Goal: Information Seeking & Learning: Learn about a topic

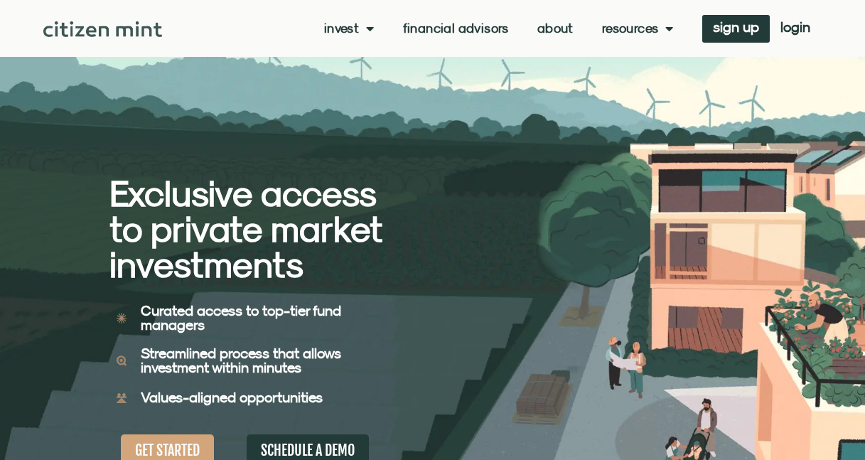
click at [549, 26] on link "About" at bounding box center [556, 28] width 36 height 14
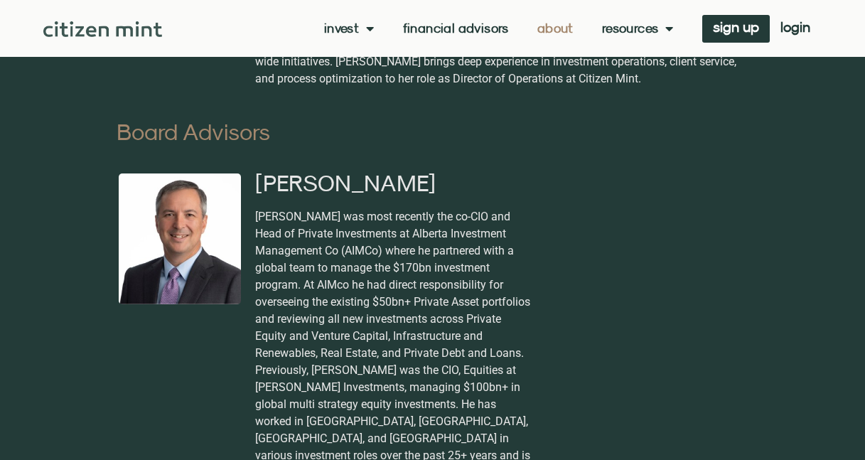
scroll to position [1608, 0]
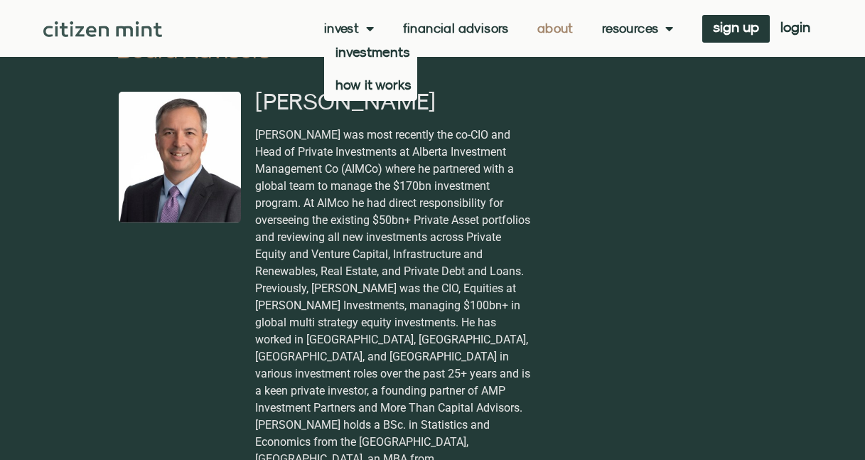
click at [361, 28] on span "Menu" at bounding box center [366, 28] width 15 height 27
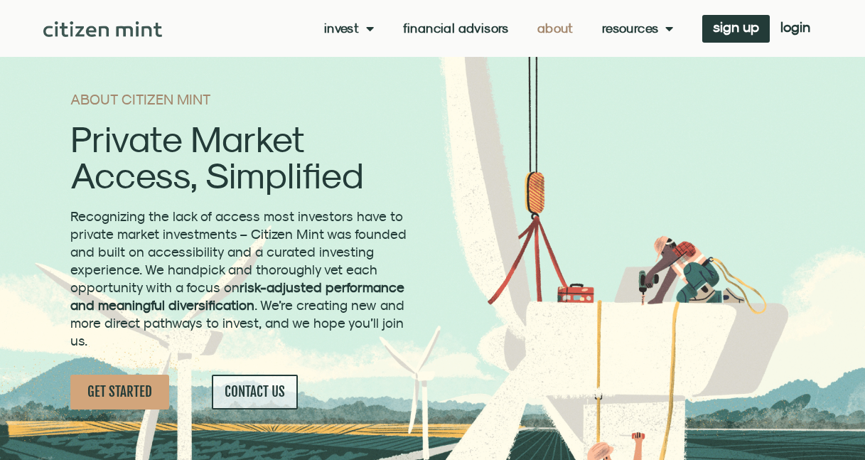
click at [361, 28] on span "Menu" at bounding box center [366, 28] width 15 height 27
click at [362, 50] on link "investments" at bounding box center [370, 52] width 93 height 33
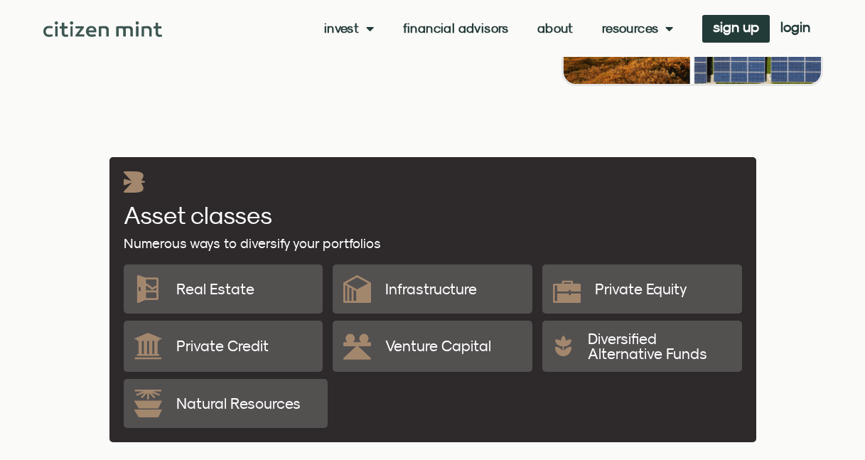
scroll to position [2810, 0]
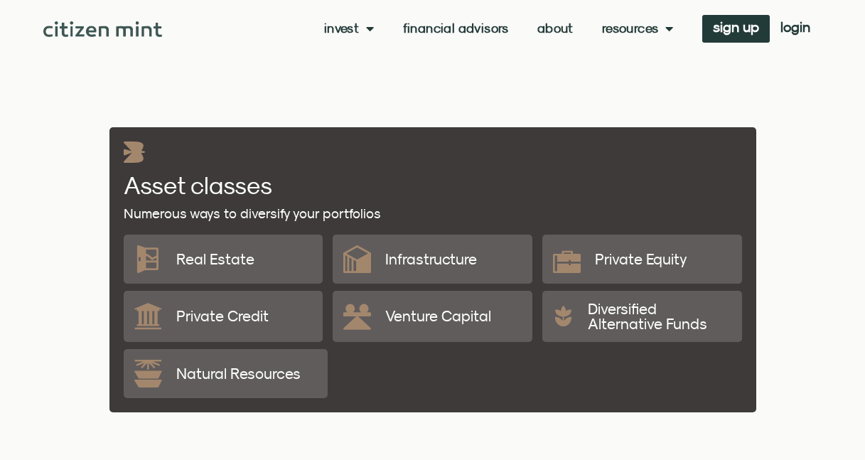
click at [273, 302] on div "Private Credit" at bounding box center [223, 316] width 178 height 51
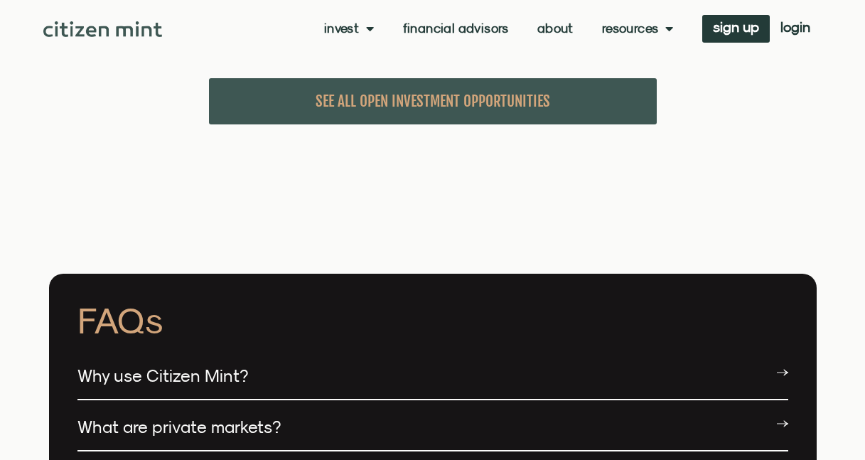
scroll to position [3176, 0]
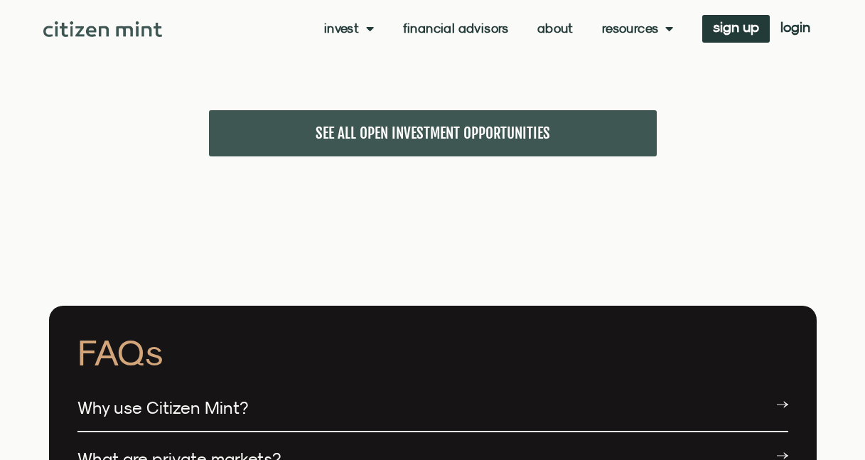
click at [407, 124] on span "SEE ALL OPEN INVESTMENT OPPORTUNITIES" at bounding box center [433, 133] width 235 height 18
